Goal: Information Seeking & Learning: Learn about a topic

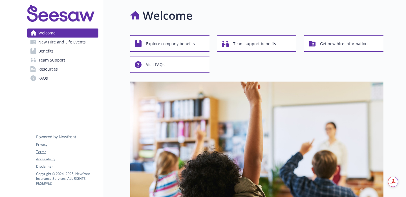
click at [89, 42] on link "New Hire and Life Events" at bounding box center [62, 41] width 71 height 9
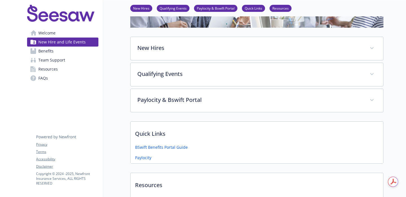
scroll to position [98, 0]
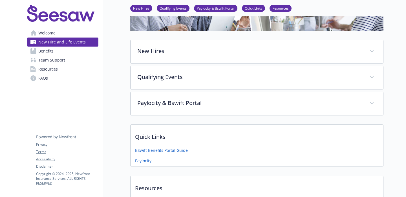
click at [167, 159] on div "Paylocity" at bounding box center [257, 162] width 253 height 9
click at [147, 160] on link "Paylocity" at bounding box center [143, 161] width 17 height 7
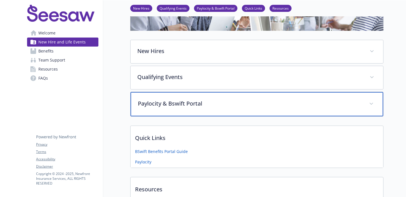
click at [198, 106] on p "Paylocity & Bswift Portal" at bounding box center [250, 103] width 224 height 8
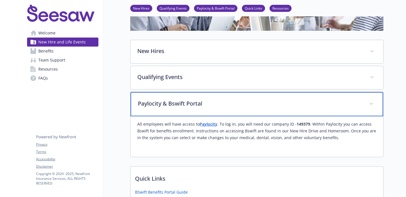
click at [198, 106] on p "Paylocity & Bswift Portal" at bounding box center [250, 103] width 224 height 8
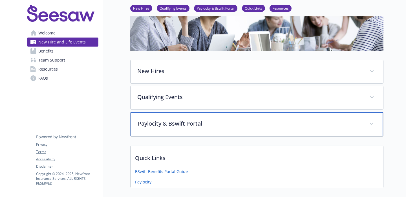
scroll to position [71, 0]
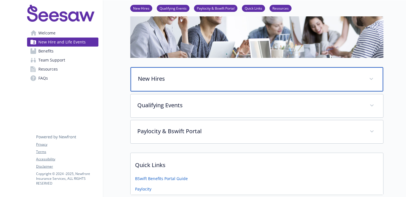
click at [201, 83] on div "New Hires" at bounding box center [257, 79] width 253 height 24
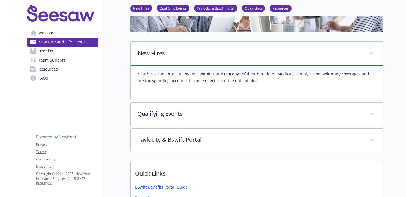
scroll to position [99, 0]
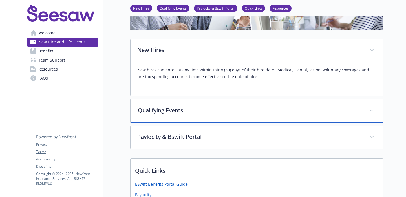
click at [235, 111] on p "Qualifying Events" at bounding box center [250, 110] width 224 height 8
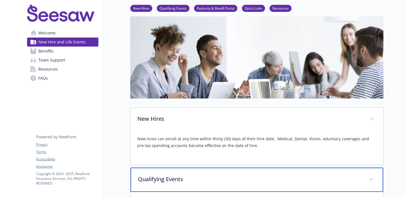
scroll to position [20, 0]
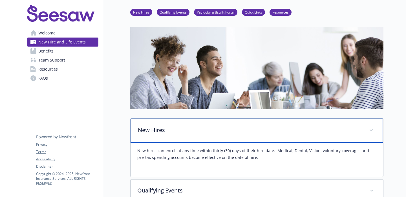
click at [232, 128] on p "New Hires" at bounding box center [250, 130] width 224 height 8
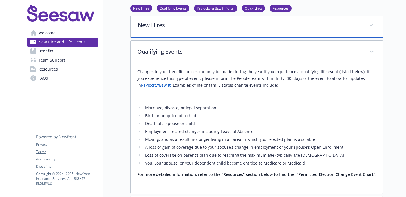
scroll to position [130, 0]
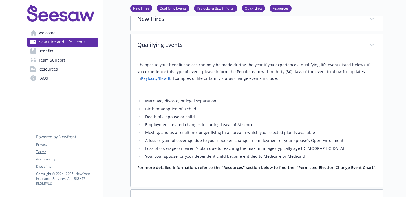
click at [159, 81] on p "Changes to your benefit choices can only be made during the year if you experie…" at bounding box center [256, 71] width 239 height 20
click at [159, 79] on link "Paylocity/Bswift" at bounding box center [156, 78] width 30 height 5
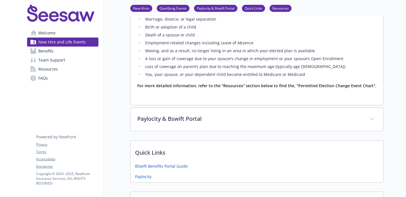
scroll to position [211, 0]
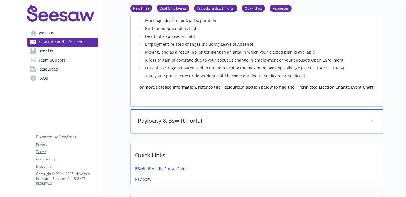
click at [239, 127] on div "Paylocity & Bswift Portal" at bounding box center [257, 121] width 253 height 24
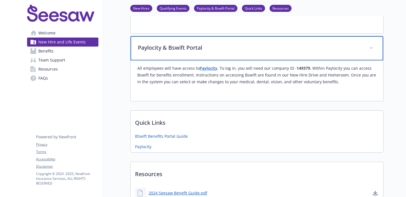
scroll to position [288, 0]
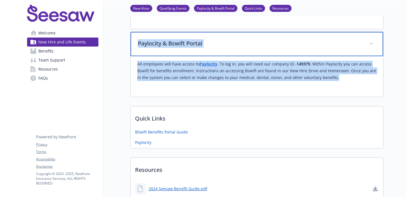
drag, startPoint x: 136, startPoint y: 43, endPoint x: 337, endPoint y: 80, distance: 204.2
click at [337, 80] on div "Paylocity & Bswift Portal All employees will have access to Paylocity . To log …" at bounding box center [256, 64] width 253 height 65
copy div "Paylocity & Bswift Portal All employees will have access to Paylocity . To log …"
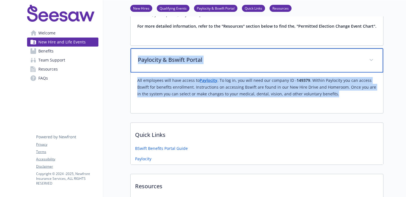
scroll to position [263, 0]
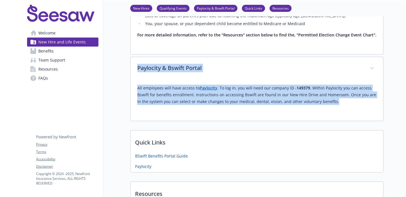
click at [60, 74] on link "FAQs" at bounding box center [62, 78] width 71 height 9
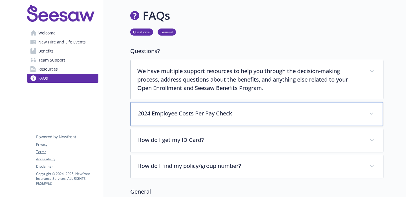
click at [162, 116] on p "2024 Employee Costs Per Pay Check" at bounding box center [250, 113] width 224 height 8
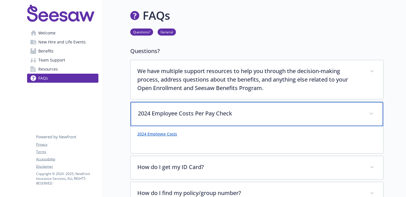
click at [162, 117] on p "2024 Employee Costs Per Pay Check" at bounding box center [250, 113] width 224 height 8
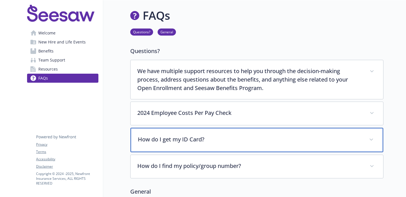
click at [230, 146] on div "How do I get my ID Card?" at bounding box center [257, 140] width 253 height 24
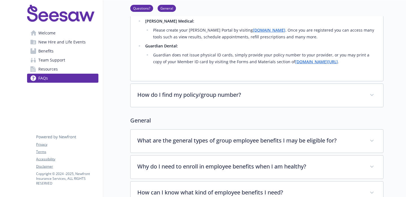
scroll to position [182, 0]
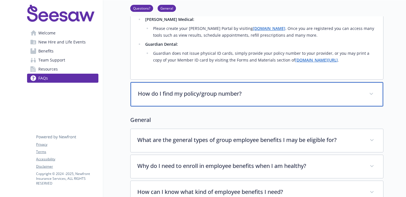
click at [224, 95] on p "How do I find my policy/group number?" at bounding box center [250, 93] width 224 height 8
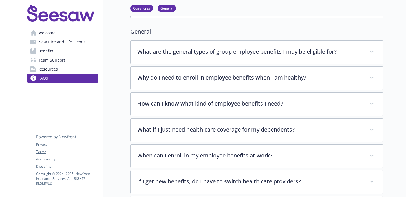
scroll to position [338, 0]
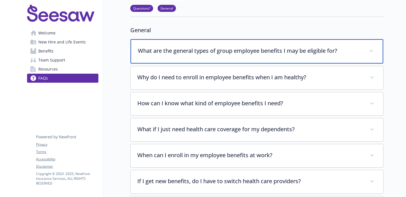
click at [227, 55] on p "What are the general types of group employee benefits I may be eligible for?" at bounding box center [250, 51] width 224 height 8
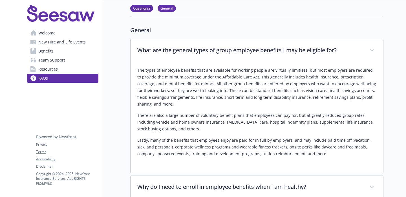
click at [120, 60] on div "FAQs Questions? General Questions? We have multiple support resources to help y…" at bounding box center [243, 62] width 280 height 801
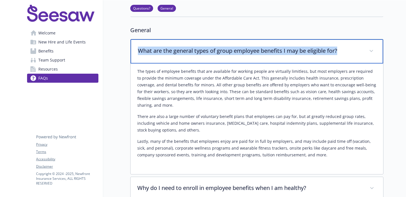
drag, startPoint x: 137, startPoint y: 51, endPoint x: 341, endPoint y: 51, distance: 204.1
click at [341, 51] on div "What are the general types of group employee benefits I may be eligible for?" at bounding box center [257, 51] width 253 height 24
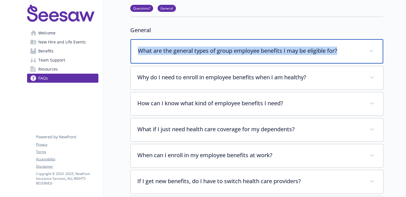
copy p "What are the general types of group employee benefits I may be eligible for?"
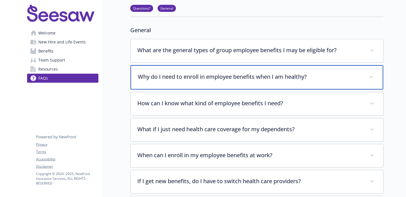
click at [225, 82] on div "Why do I need to enroll in employee benefits when I am healthy?" at bounding box center [257, 77] width 253 height 24
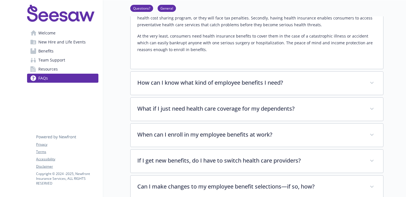
scroll to position [432, 0]
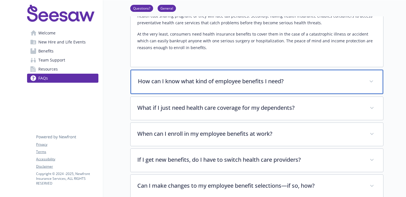
click at [223, 86] on div "How can I know what kind of employee benefits I need?" at bounding box center [257, 82] width 253 height 24
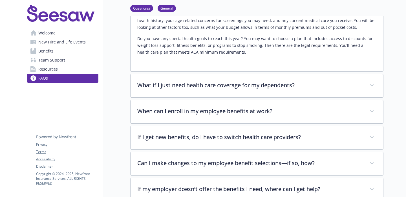
scroll to position [534, 0]
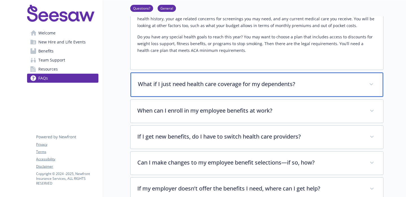
click at [223, 86] on p "What if I just need health care coverage for my dependents?" at bounding box center [250, 84] width 224 height 8
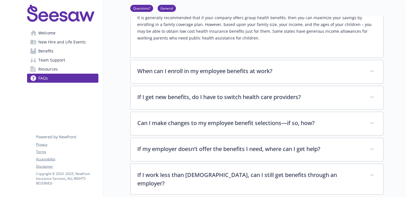
scroll to position [622, 0]
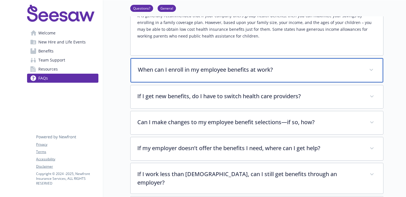
click at [229, 81] on div "When can I enroll in my employee benefits at work?" at bounding box center [257, 70] width 253 height 24
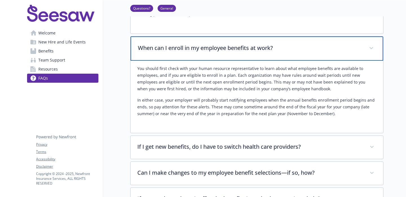
scroll to position [647, 0]
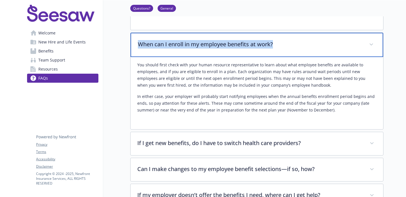
drag, startPoint x: 135, startPoint y: 44, endPoint x: 289, endPoint y: 46, distance: 153.9
click at [289, 46] on div "When can I enroll in my employee benefits at work?" at bounding box center [257, 45] width 253 height 24
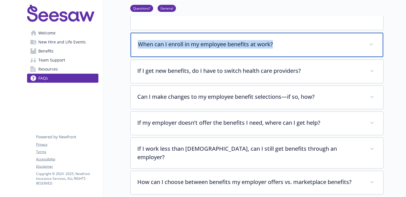
copy p "When can I enroll in my employee benefits at work?"
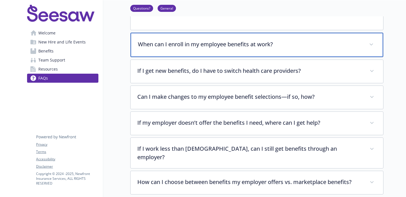
click at [203, 49] on div "When can I enroll in my employee benefits at work?" at bounding box center [257, 45] width 253 height 24
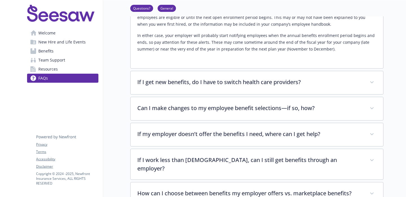
scroll to position [709, 0]
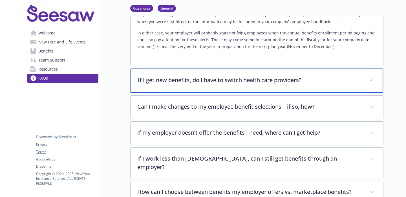
click at [215, 85] on div "If I get new benefits, do I have to switch health care providers?" at bounding box center [257, 80] width 253 height 24
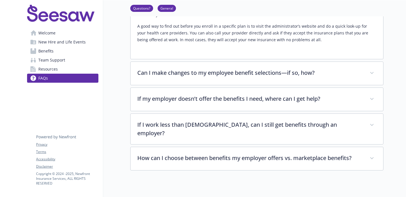
scroll to position [816, 0]
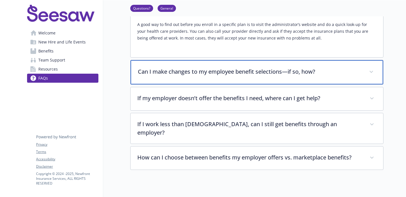
click at [221, 81] on div "Can I make changes to my employee benefit selections—if so, how?" at bounding box center [257, 72] width 253 height 24
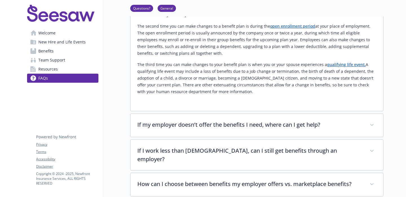
scroll to position [917, 0]
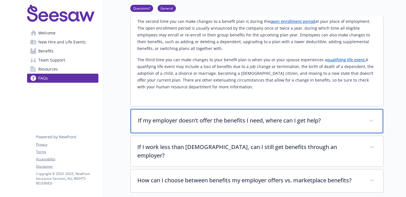
click at [250, 121] on p "If my employer doesn’t offer the benefits I need, where can I get help?" at bounding box center [250, 120] width 224 height 8
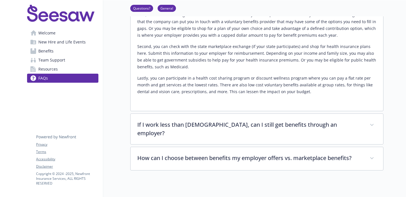
scroll to position [1070, 0]
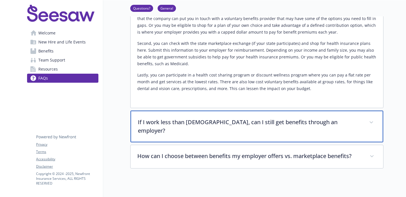
click at [251, 121] on div "If I work less than [DEMOGRAPHIC_DATA], can I still get benefits through an emp…" at bounding box center [257, 126] width 253 height 32
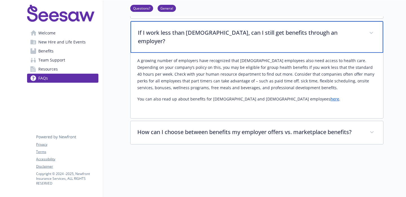
scroll to position [1160, 0]
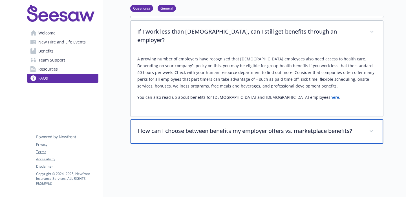
click at [251, 121] on div "How can I choose between benefits my employer offers vs. marketplace benefits?" at bounding box center [257, 131] width 253 height 24
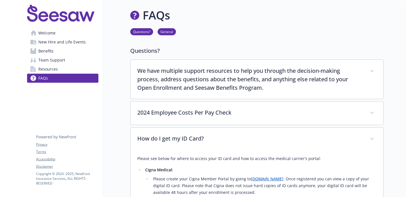
scroll to position [0, 0]
click at [72, 72] on link "Resources" at bounding box center [62, 69] width 71 height 9
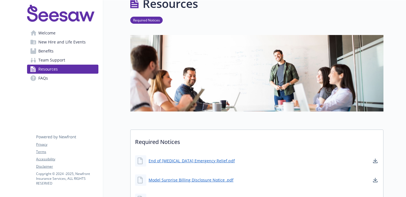
scroll to position [15, 0]
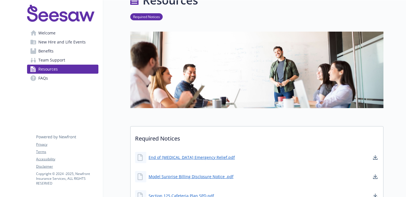
click at [74, 70] on link "Resources" at bounding box center [62, 69] width 71 height 9
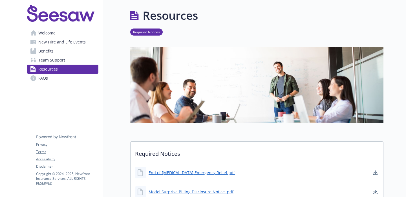
scroll to position [7, 0]
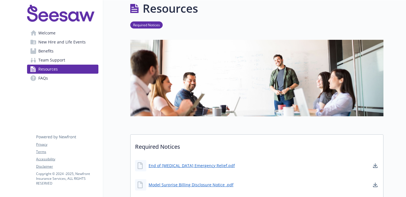
click at [51, 60] on span "Team Support" at bounding box center [51, 60] width 27 height 9
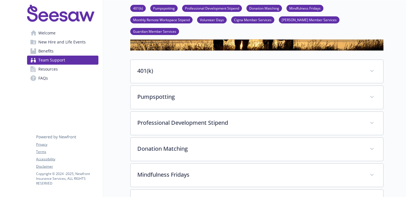
scroll to position [85, 0]
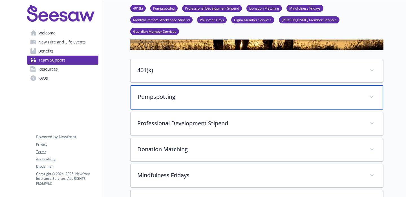
click at [157, 90] on div "Pumpspotting" at bounding box center [257, 97] width 253 height 24
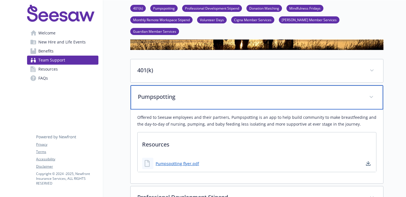
click at [154, 92] on p "Pumpspotting" at bounding box center [250, 96] width 224 height 8
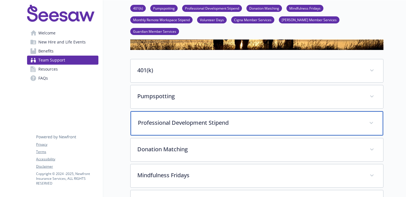
click at [169, 116] on div "Professional Development Stipend" at bounding box center [257, 123] width 253 height 24
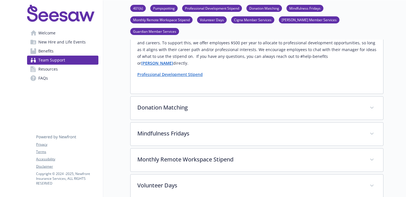
scroll to position [198, 0]
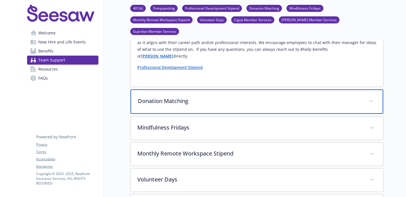
click at [182, 91] on div "Donation Matching" at bounding box center [257, 101] width 253 height 24
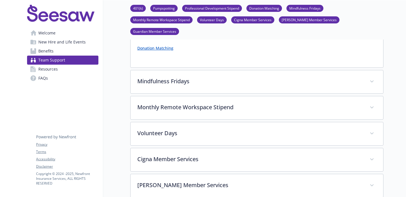
scroll to position [296, 0]
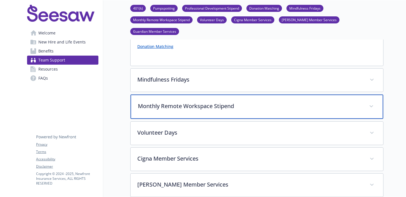
click at [185, 94] on div "Monthly Remote Workspace Stipend" at bounding box center [257, 106] width 253 height 24
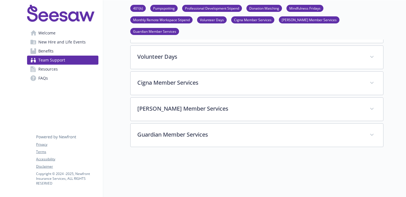
scroll to position [442, 0]
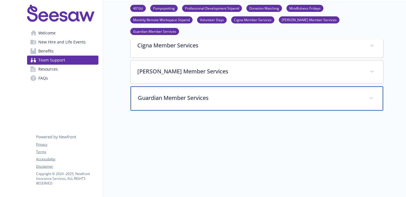
click at [167, 86] on div "Guardian Member Services" at bounding box center [257, 98] width 253 height 24
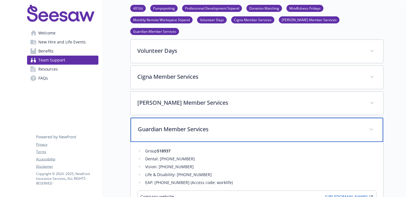
scroll to position [408, 0]
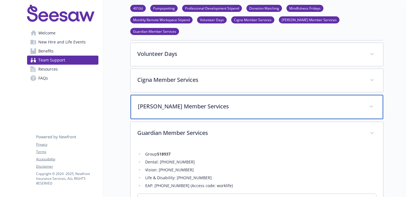
click at [167, 102] on p "[PERSON_NAME] Member Services" at bounding box center [250, 106] width 224 height 8
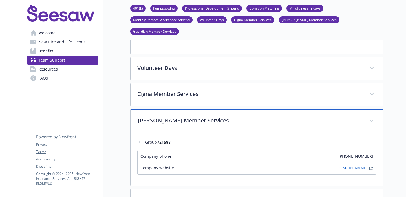
scroll to position [393, 0]
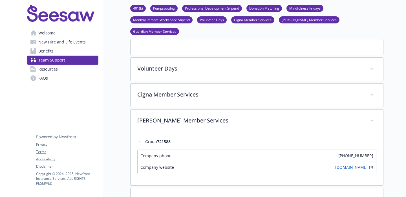
click at [167, 82] on div "401(k) Company name Fidelity Company website [URL][DOMAIN_NAME] Resources Seesa…" at bounding box center [256, 18] width 253 height 534
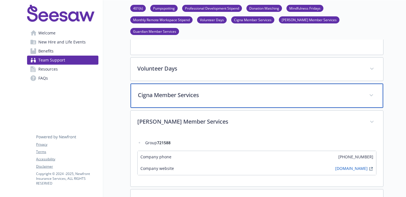
click at [168, 83] on div "Cigna Member Services" at bounding box center [257, 95] width 253 height 24
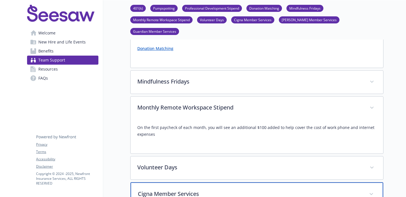
scroll to position [290, 0]
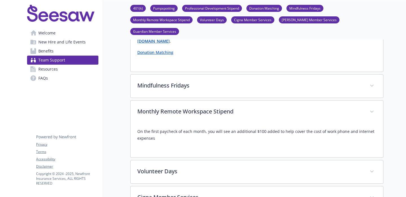
click at [66, 53] on link "Benefits" at bounding box center [62, 51] width 71 height 9
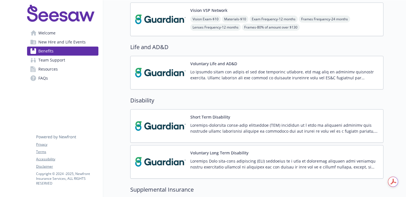
click at [255, 70] on p at bounding box center [284, 75] width 188 height 12
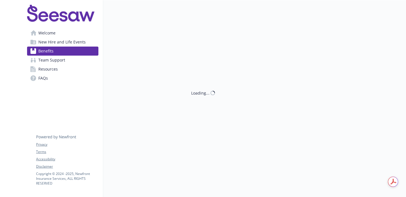
scroll to position [274, 0]
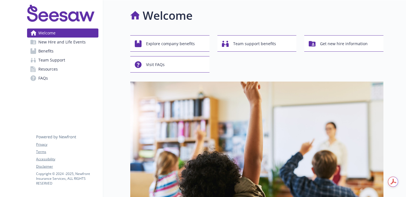
click at [53, 47] on span "Benefits" at bounding box center [45, 51] width 15 height 9
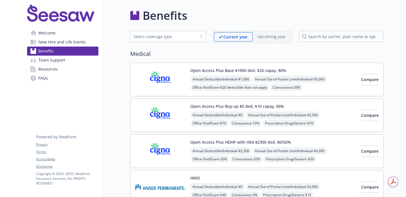
click at [173, 94] on div "Open Access Plus Base $1000 ded, $20 copay, 80% Annual Deductible/Individual - …" at bounding box center [256, 80] width 253 height 34
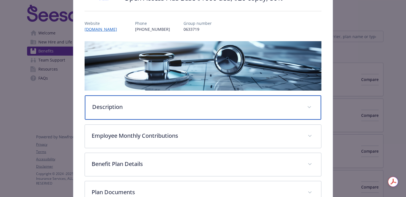
click at [172, 107] on div "Description" at bounding box center [203, 107] width 236 height 24
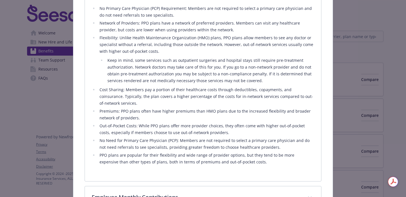
scroll to position [215, 0]
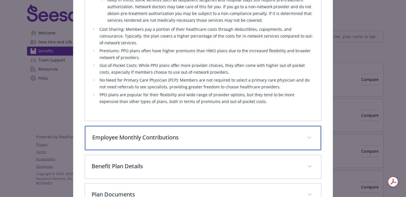
click at [168, 135] on p "Employee Monthly Contributions" at bounding box center [196, 137] width 208 height 8
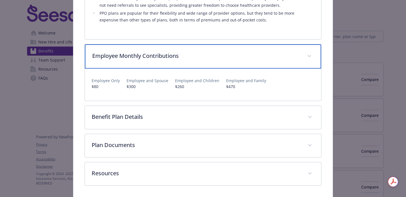
scroll to position [358, 0]
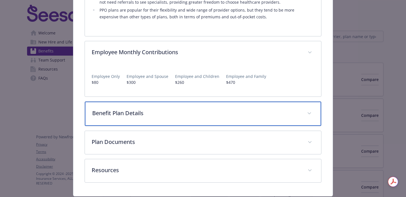
click at [169, 109] on p "Benefit Plan Details" at bounding box center [196, 113] width 208 height 8
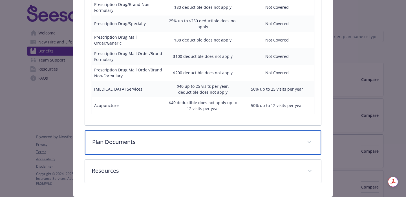
click at [169, 130] on div "Plan Documents" at bounding box center [203, 142] width 236 height 24
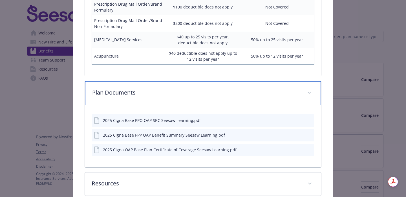
scroll to position [758, 0]
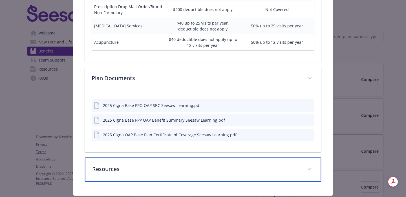
click at [169, 165] on p "Resources" at bounding box center [196, 169] width 208 height 8
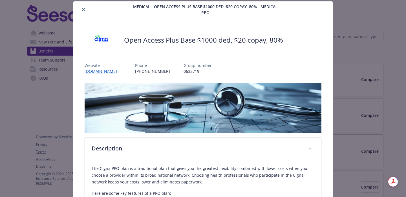
scroll to position [0, 0]
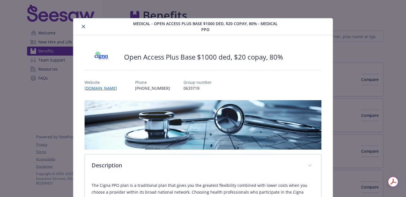
click at [83, 26] on button "close" at bounding box center [83, 26] width 7 height 7
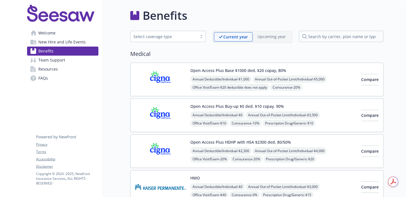
click at [156, 117] on img at bounding box center [160, 115] width 51 height 24
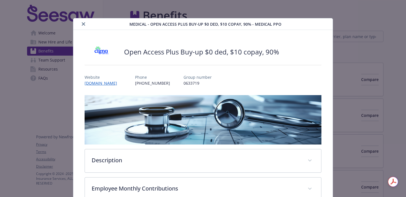
scroll to position [17, 0]
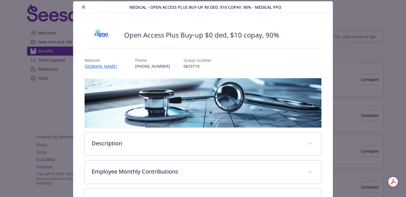
click at [60, 118] on div "Medical - Open Access Plus Buy-up $0 ded, $10 copay, 90% - Medical PPO Open Acc…" at bounding box center [203, 141] width 325 height 281
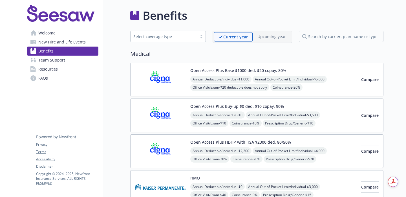
click at [57, 59] on span "Team Support" at bounding box center [51, 60] width 27 height 9
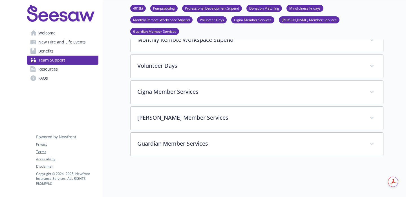
scroll to position [303, 0]
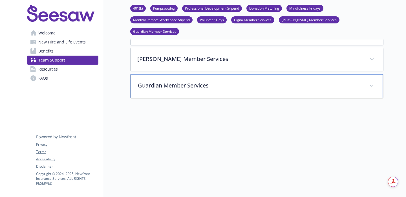
click at [187, 74] on div "Guardian Member Services" at bounding box center [257, 86] width 253 height 24
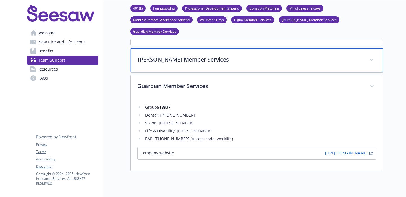
click at [187, 56] on div "[PERSON_NAME] Member Services" at bounding box center [257, 60] width 253 height 24
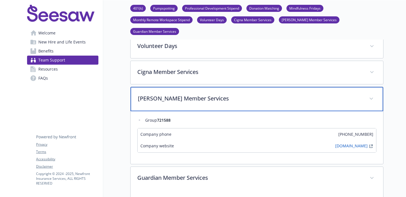
scroll to position [258, 0]
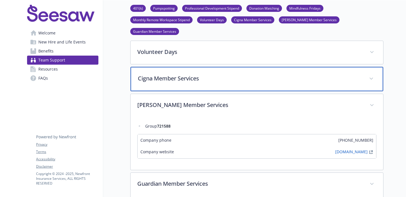
click at [222, 74] on p "Cigna Member Services" at bounding box center [250, 78] width 224 height 8
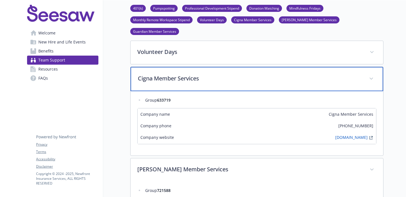
click at [222, 74] on p "Cigna Member Services" at bounding box center [250, 78] width 224 height 8
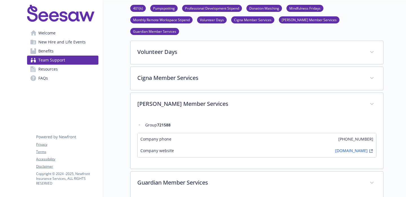
click at [111, 51] on div "Team Support 401(k) Pumpspotting Professional Development Stipend Donation Matc…" at bounding box center [243, 43] width 280 height 603
